Goal: Information Seeking & Learning: Learn about a topic

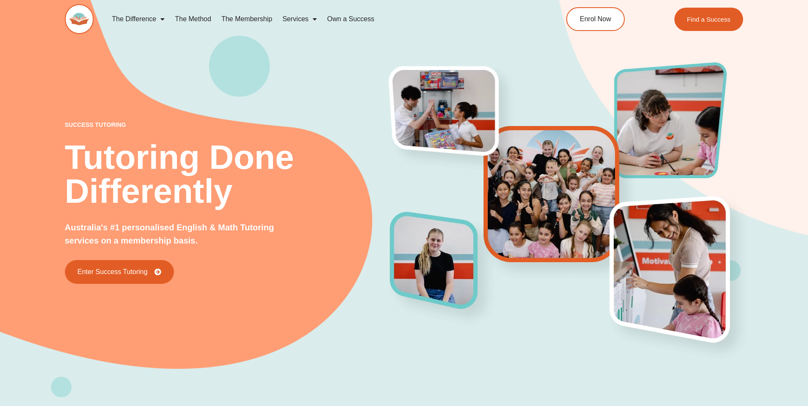
click at [244, 17] on link "The Membership" at bounding box center [246, 19] width 61 height 20
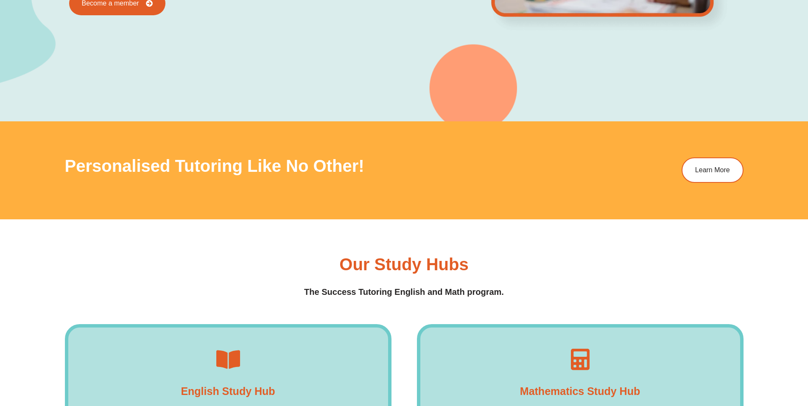
scroll to position [1187, 0]
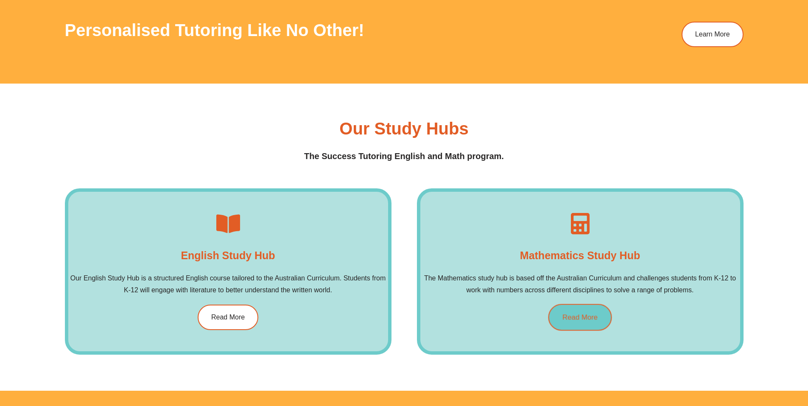
click at [571, 313] on span "Read More" at bounding box center [579, 316] width 35 height 7
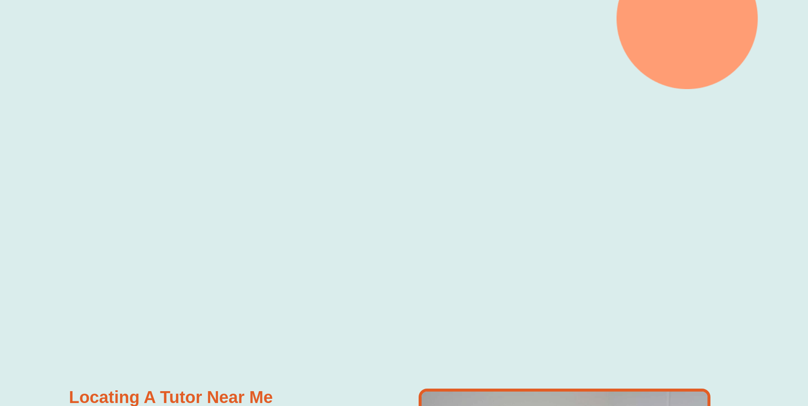
scroll to position [337, 0]
